Goal: Obtain resource: Obtain resource

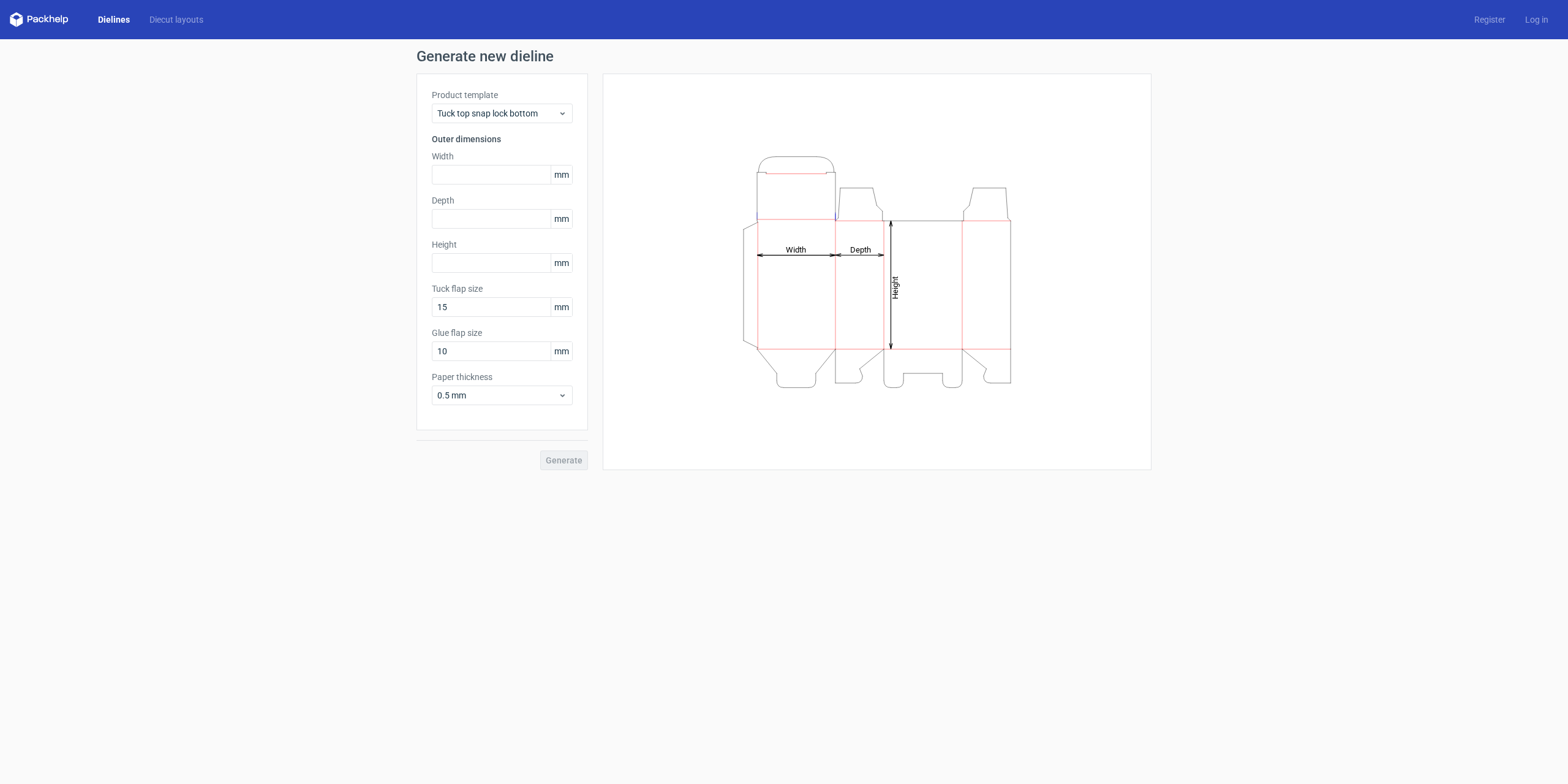
click at [485, 184] on div "Product template Tuck top snap lock bottom Outer dimensions Width mm Depth mm H…" at bounding box center [502, 251] width 171 height 356
click at [491, 178] on input "text" at bounding box center [502, 175] width 141 height 19
type input "60"
type input "5"
type input "60"
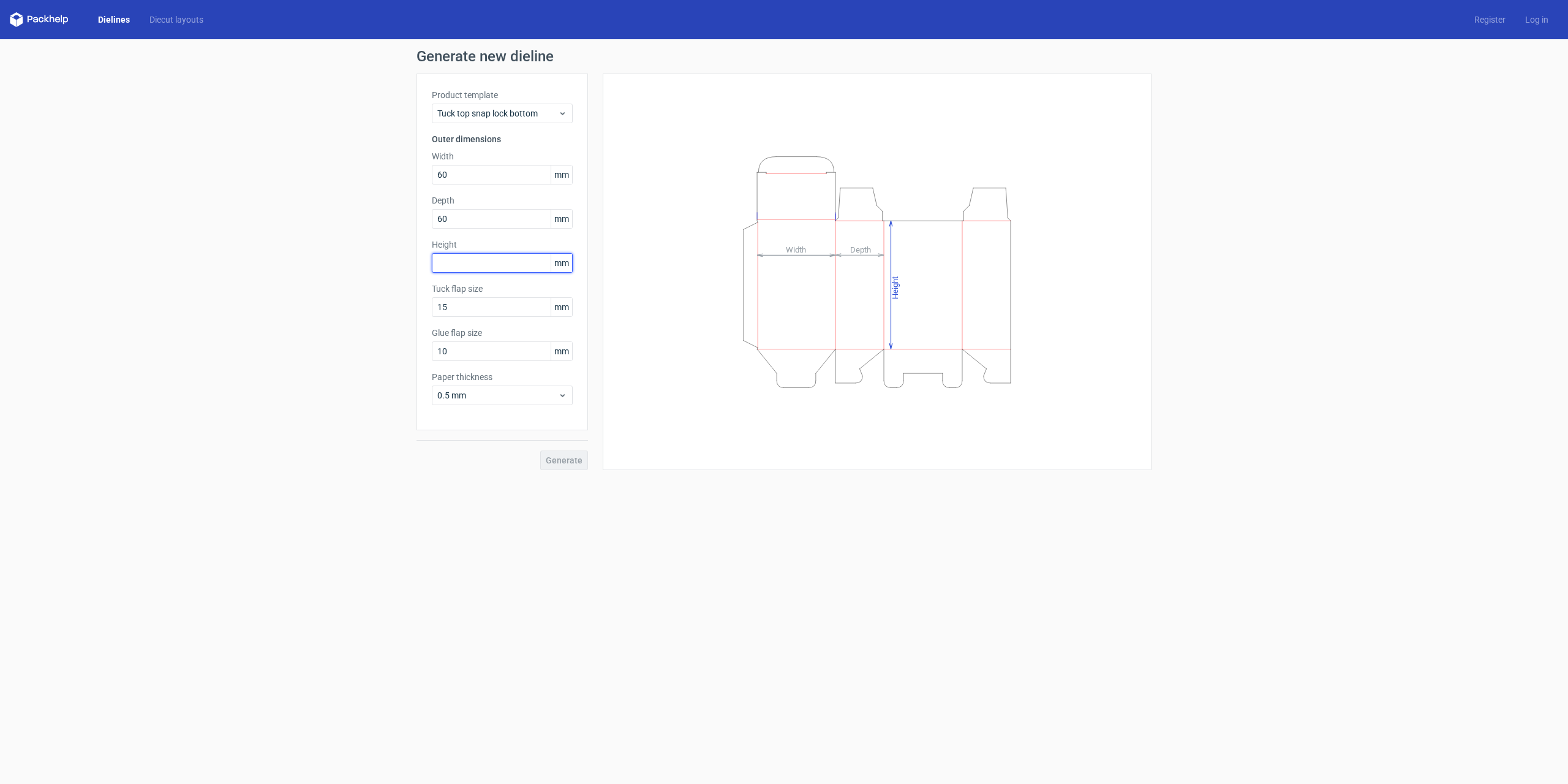
type input "4"
type input "30"
click at [558, 459] on span "Generate" at bounding box center [563, 460] width 37 height 8
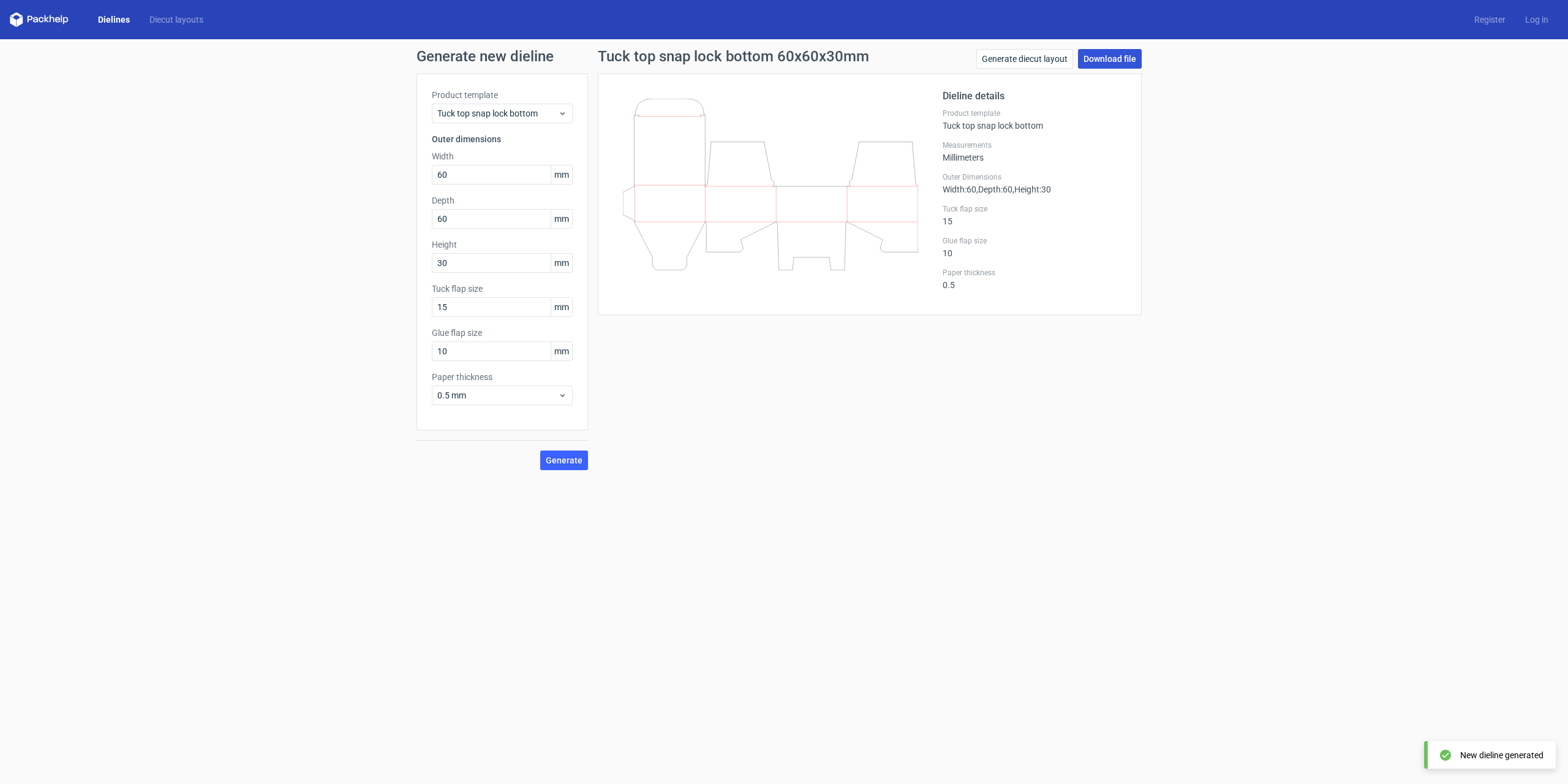
click at [1110, 50] on link "Download file" at bounding box center [1110, 59] width 64 height 19
click at [1272, 119] on div "Generate new dieline Product template Tuck top snap lock bottom Outer dimension…" at bounding box center [784, 260] width 1568 height 441
click at [1053, 64] on link "Generate diecut layout" at bounding box center [1025, 59] width 97 height 19
